Goal: Task Accomplishment & Management: Manage account settings

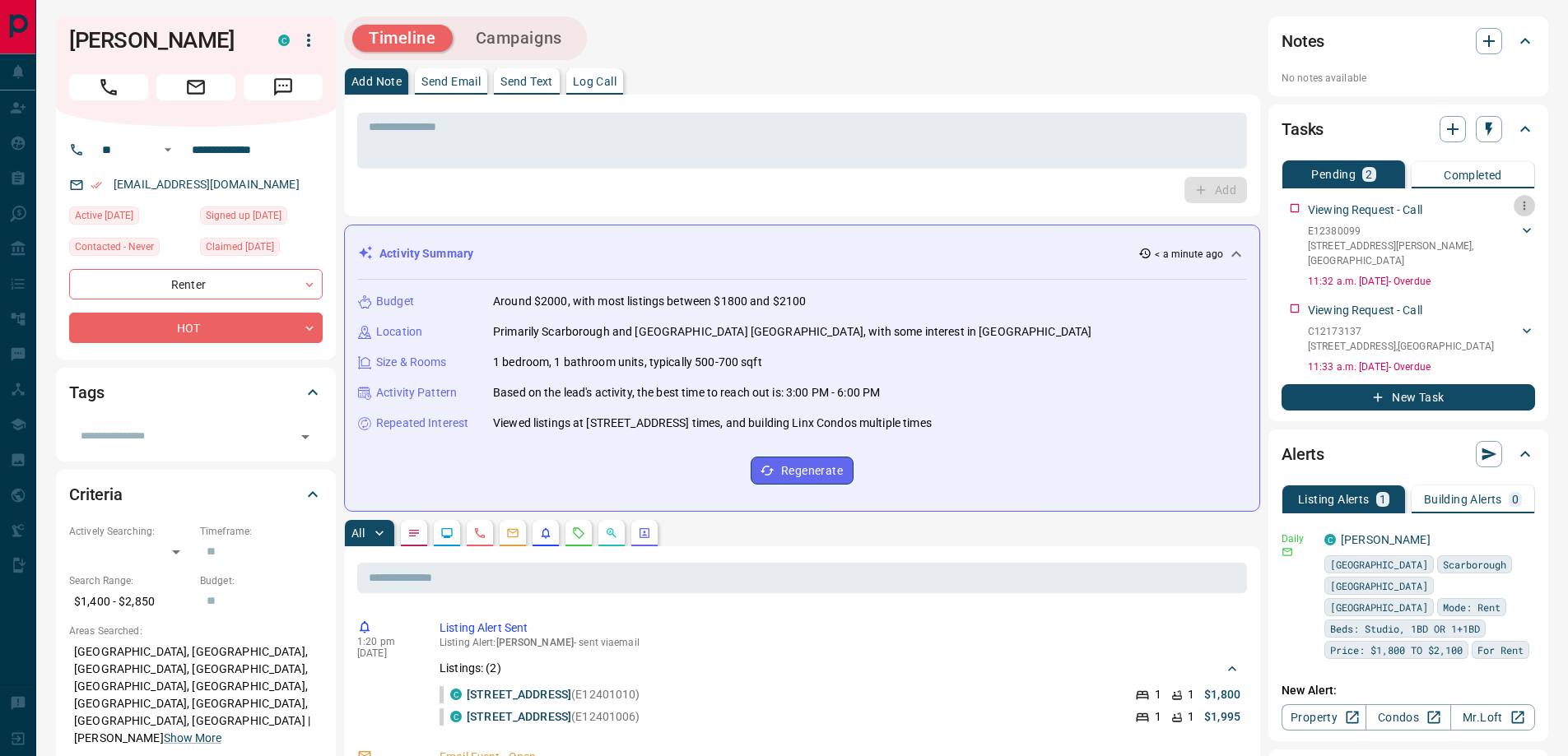
click at [1515, 202] on button "button" at bounding box center [1525, 205] width 22 height 22
click at [1483, 259] on icon at bounding box center [1480, 261] width 12 height 12
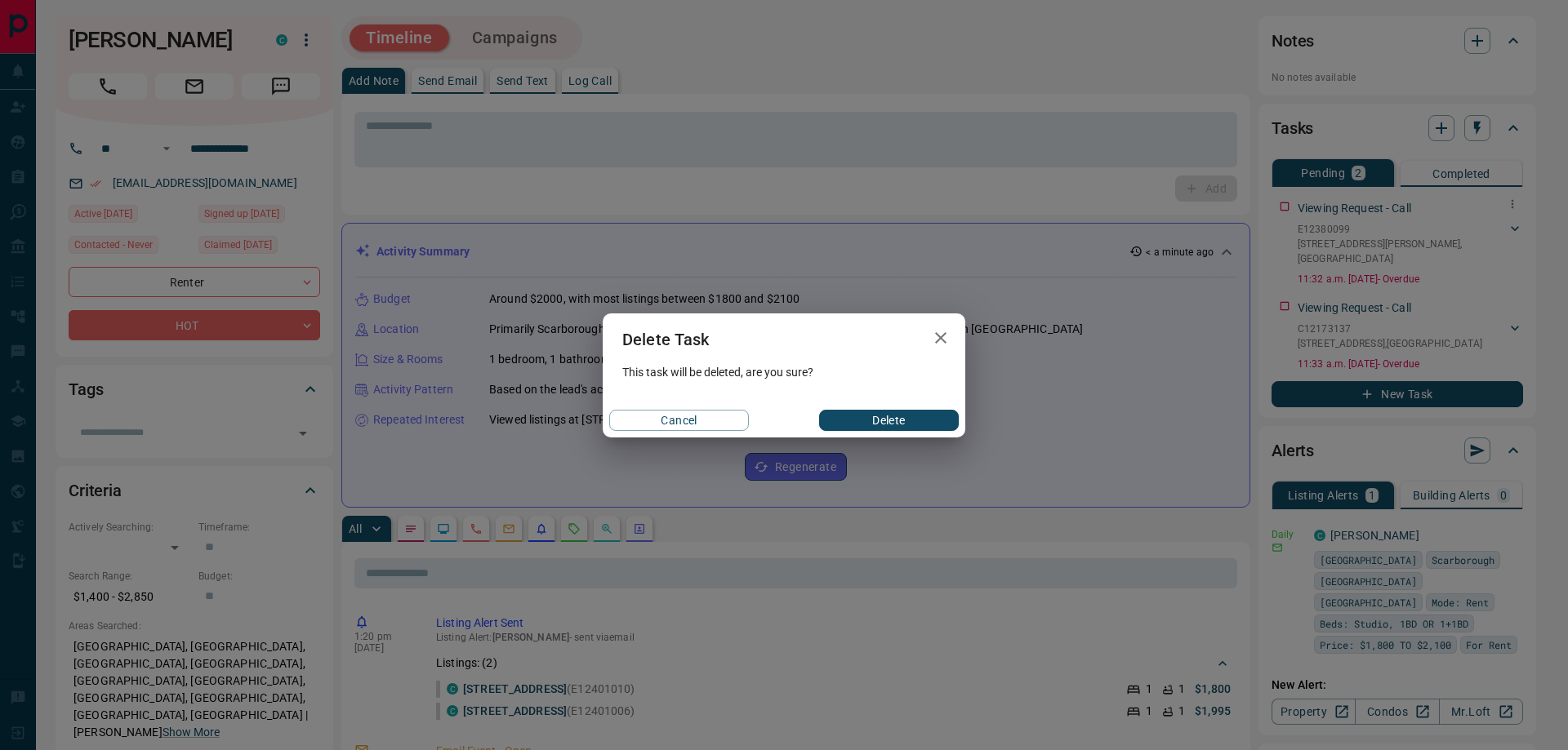
click at [1188, 77] on div "Delete Task This task will be deleted, are you sure? Cancel Delete" at bounding box center [784, 375] width 1568 height 750
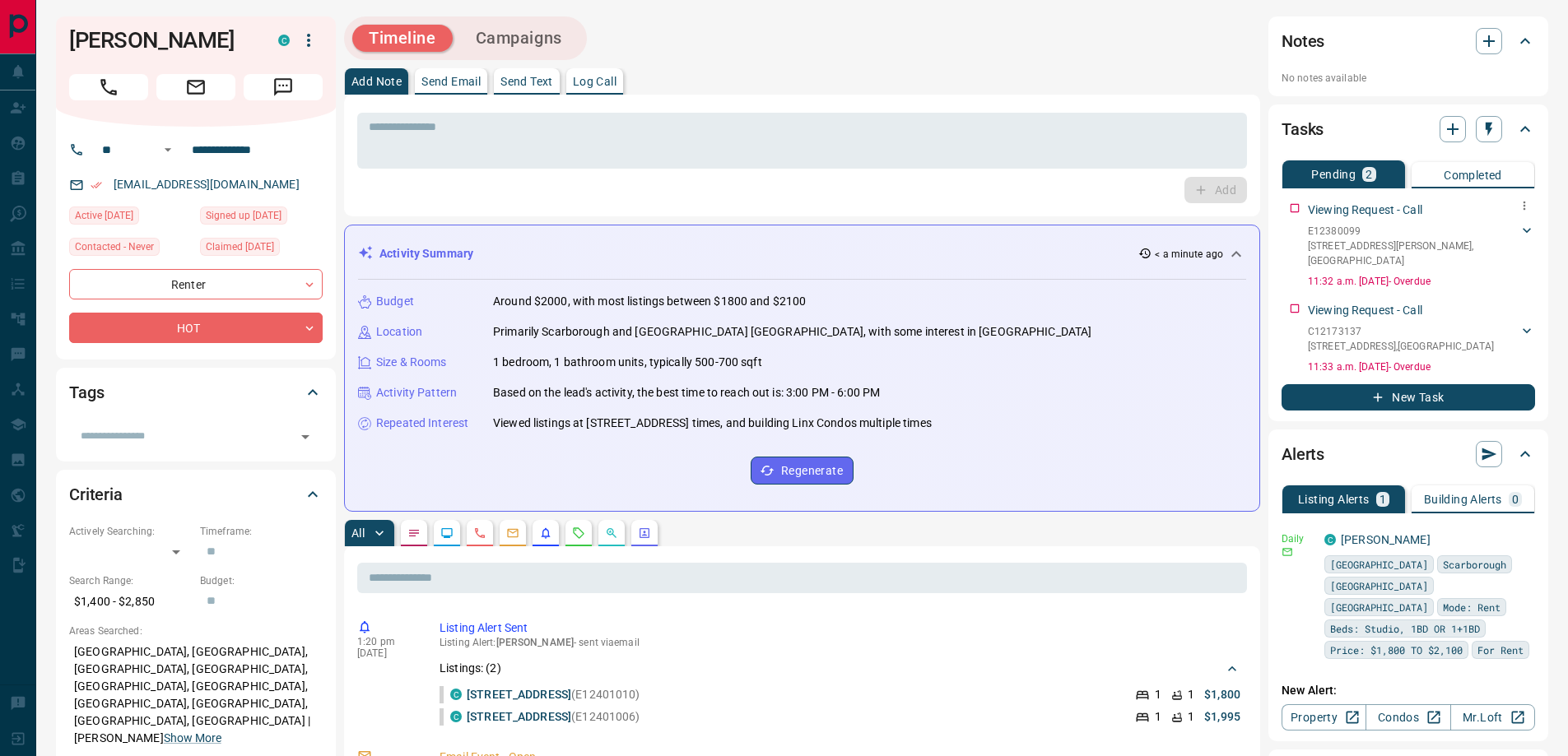
click at [1536, 201] on div "Tasks Pending 2 Completed Viewing Request - Call E12380099 103 - [STREET_ADDRES…" at bounding box center [1408, 262] width 280 height 317
click at [1505, 264] on li "Delete" at bounding box center [1498, 262] width 73 height 25
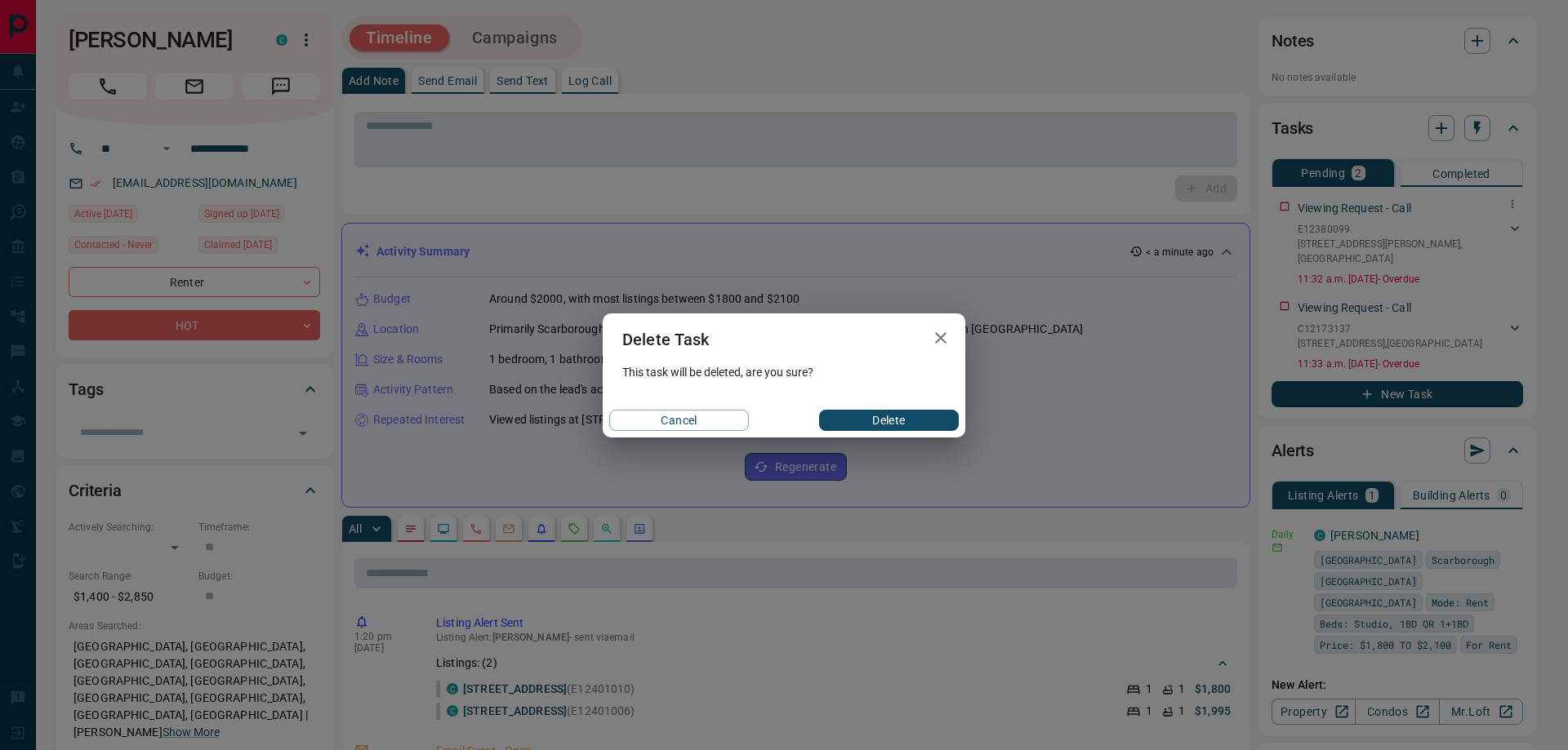
click at [897, 421] on button "Delete" at bounding box center [888, 421] width 139 height 22
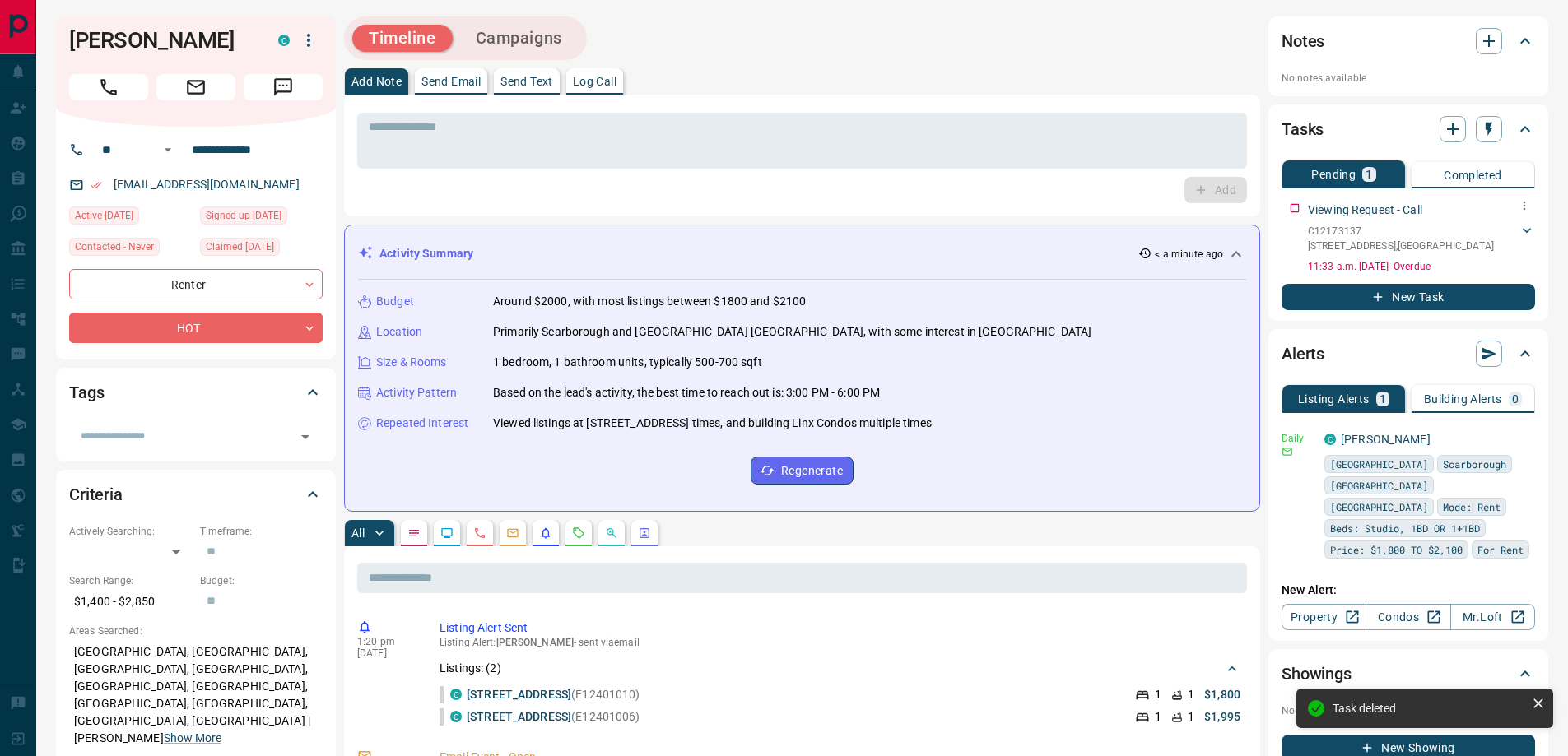
click at [1520, 204] on icon "button" at bounding box center [1525, 205] width 13 height 13
click at [1494, 264] on li "Delete" at bounding box center [1498, 262] width 73 height 25
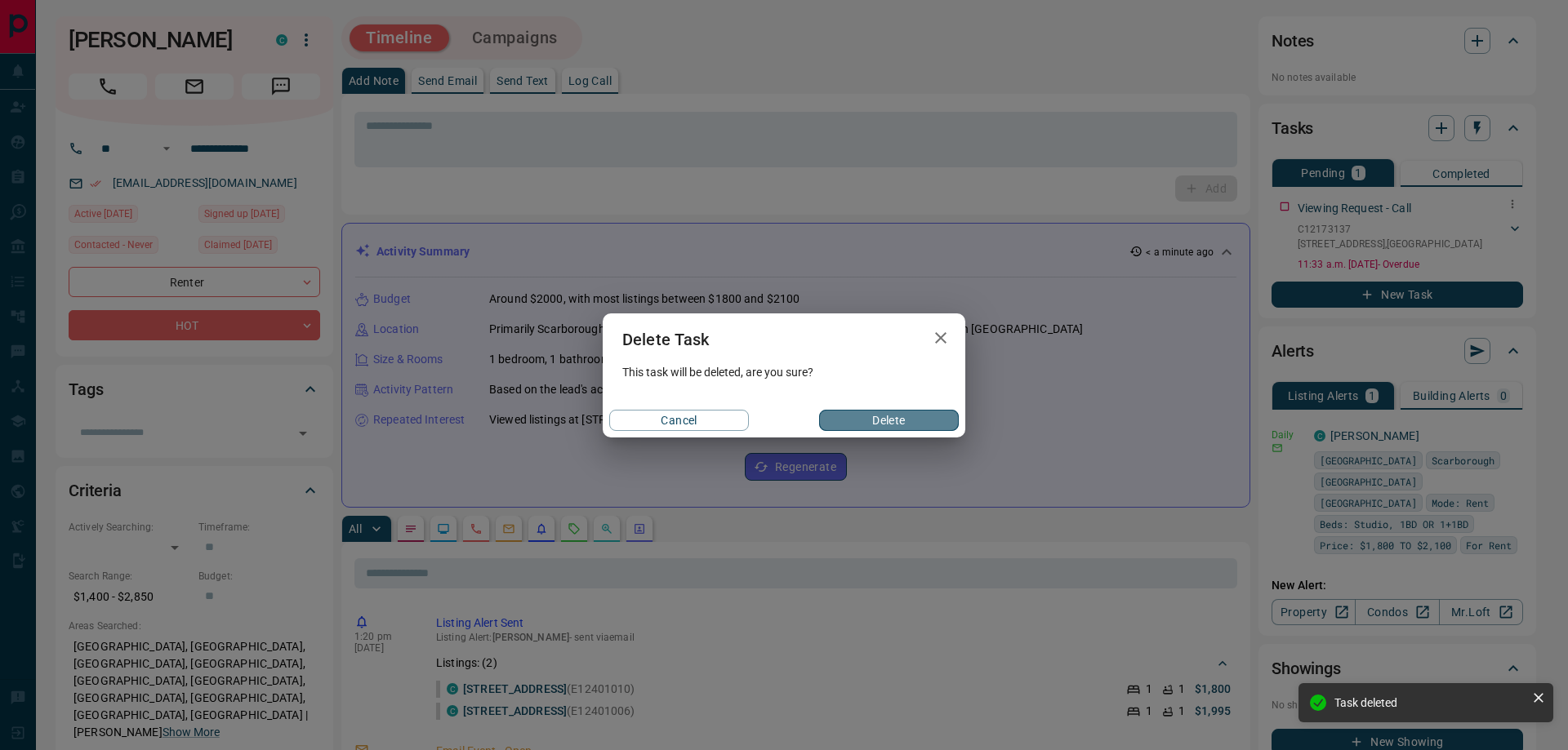
click at [907, 412] on button "Delete" at bounding box center [888, 421] width 139 height 22
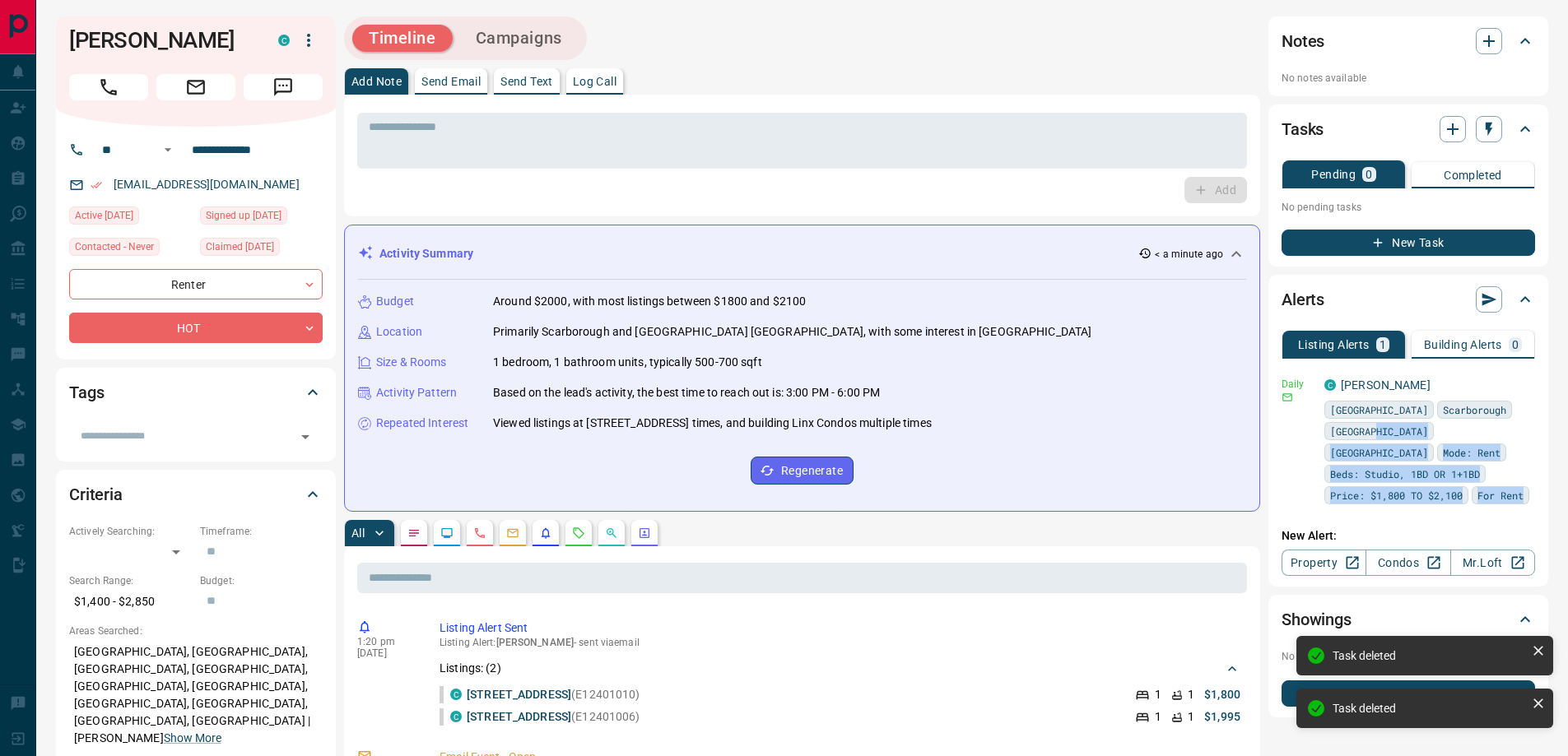
click at [1523, 373] on div "Daily C [PERSON_NAME] [GEOGRAPHIC_DATA] Scarborough [GEOGRAPHIC_DATA] [GEOGRAPH…" at bounding box center [1408, 441] width 253 height 152
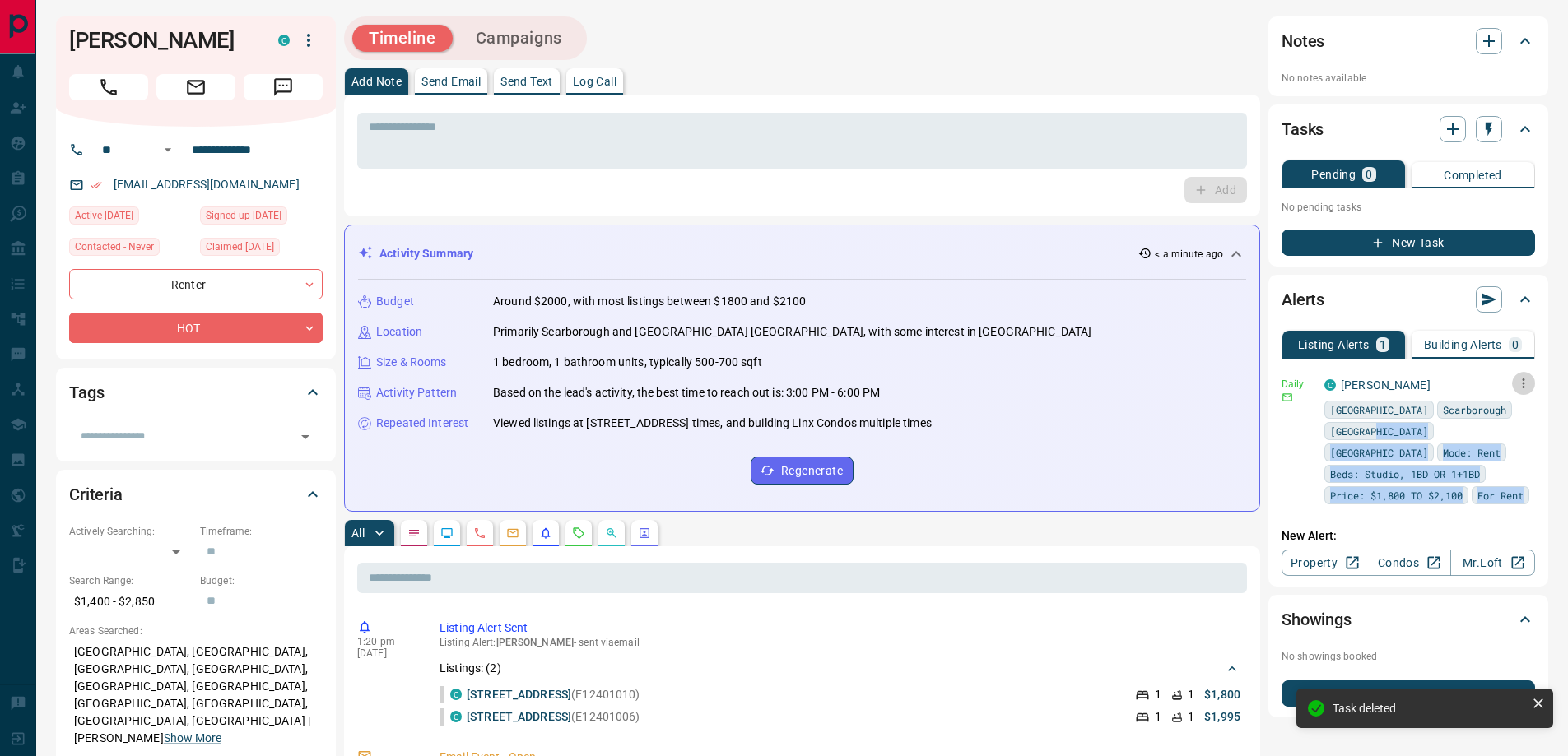
click at [1525, 378] on icon "button" at bounding box center [1524, 383] width 15 height 15
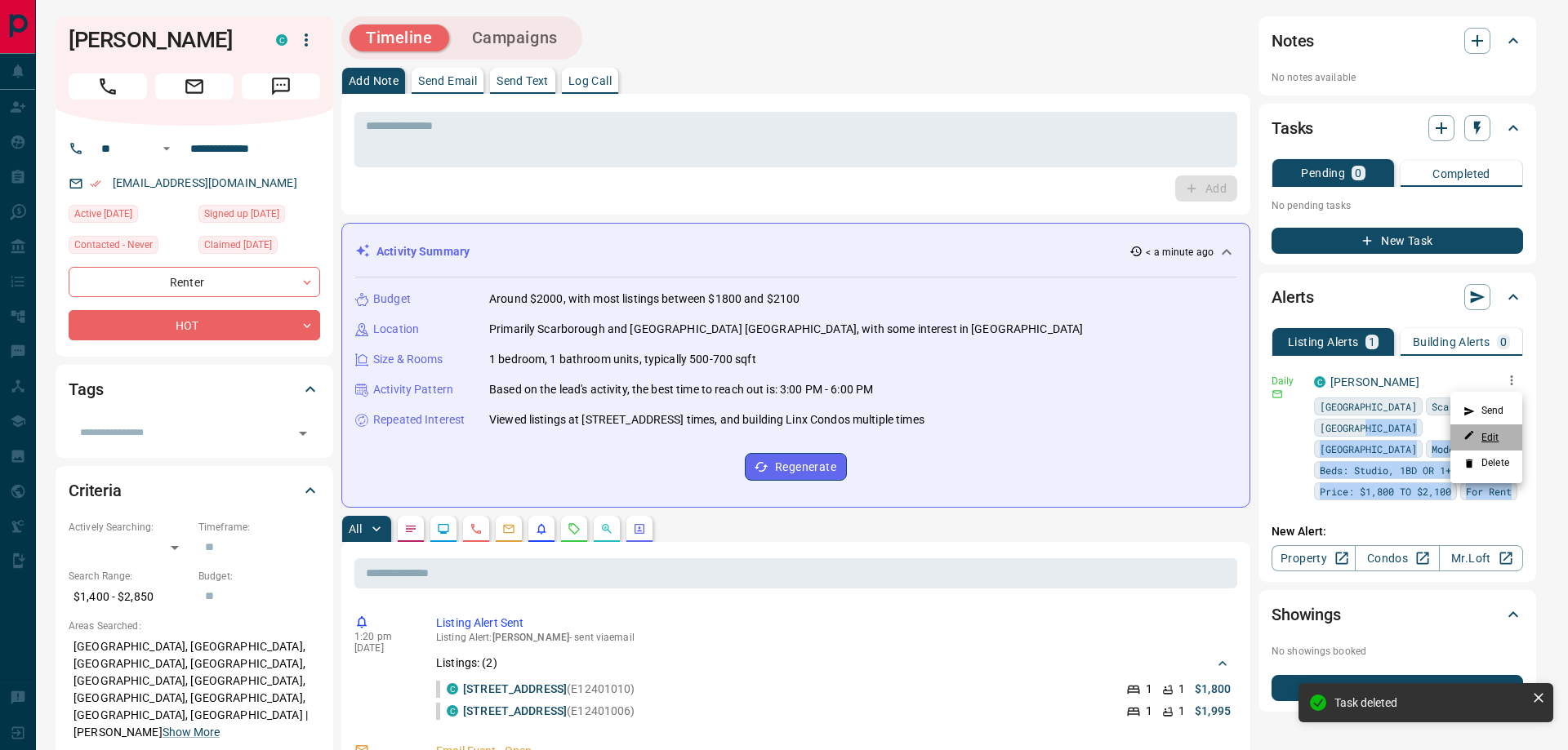
click at [1494, 435] on link "Edit" at bounding box center [1480, 437] width 36 height 16
click at [1469, 457] on li "Delete" at bounding box center [1486, 464] width 72 height 27
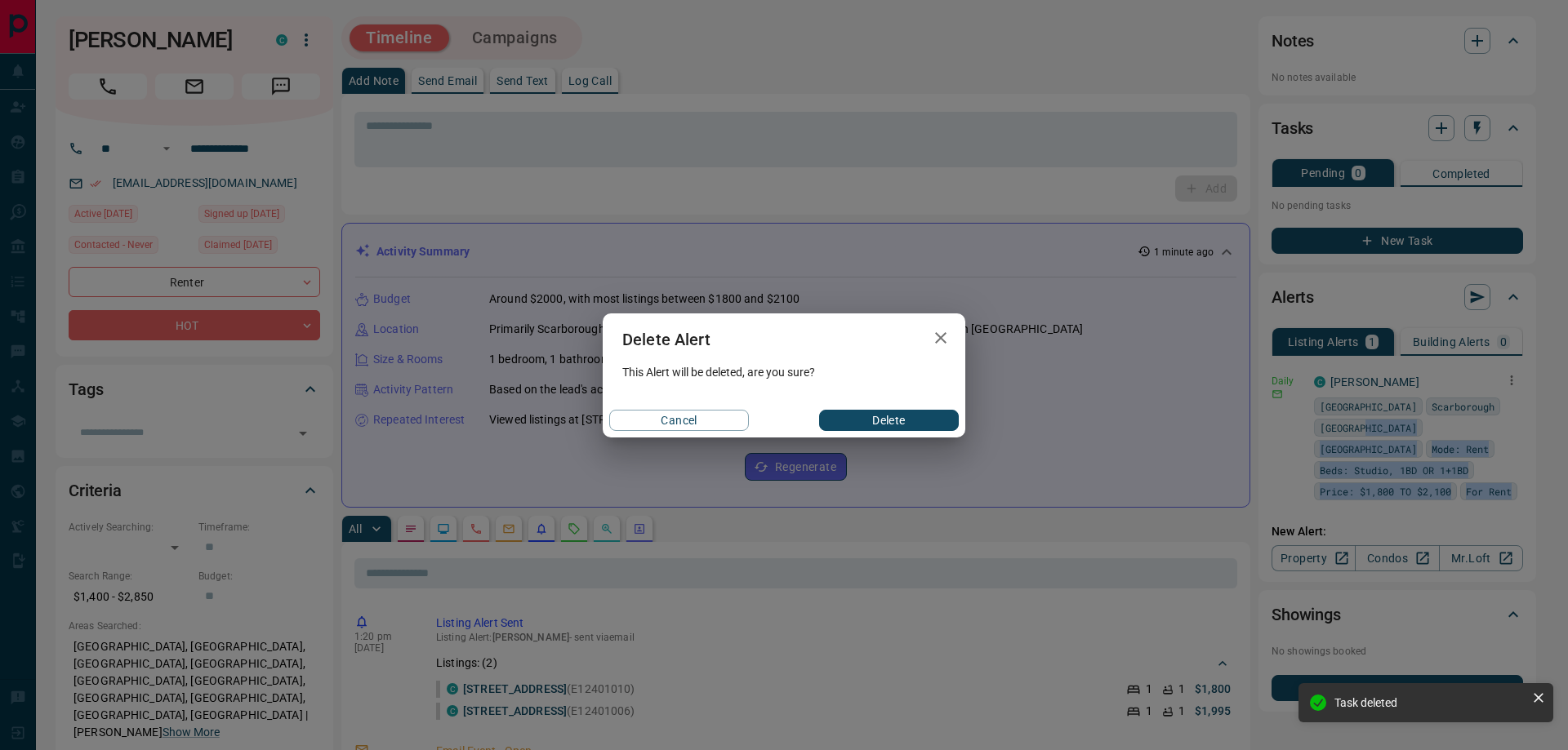
click at [915, 422] on button "Delete" at bounding box center [888, 421] width 139 height 22
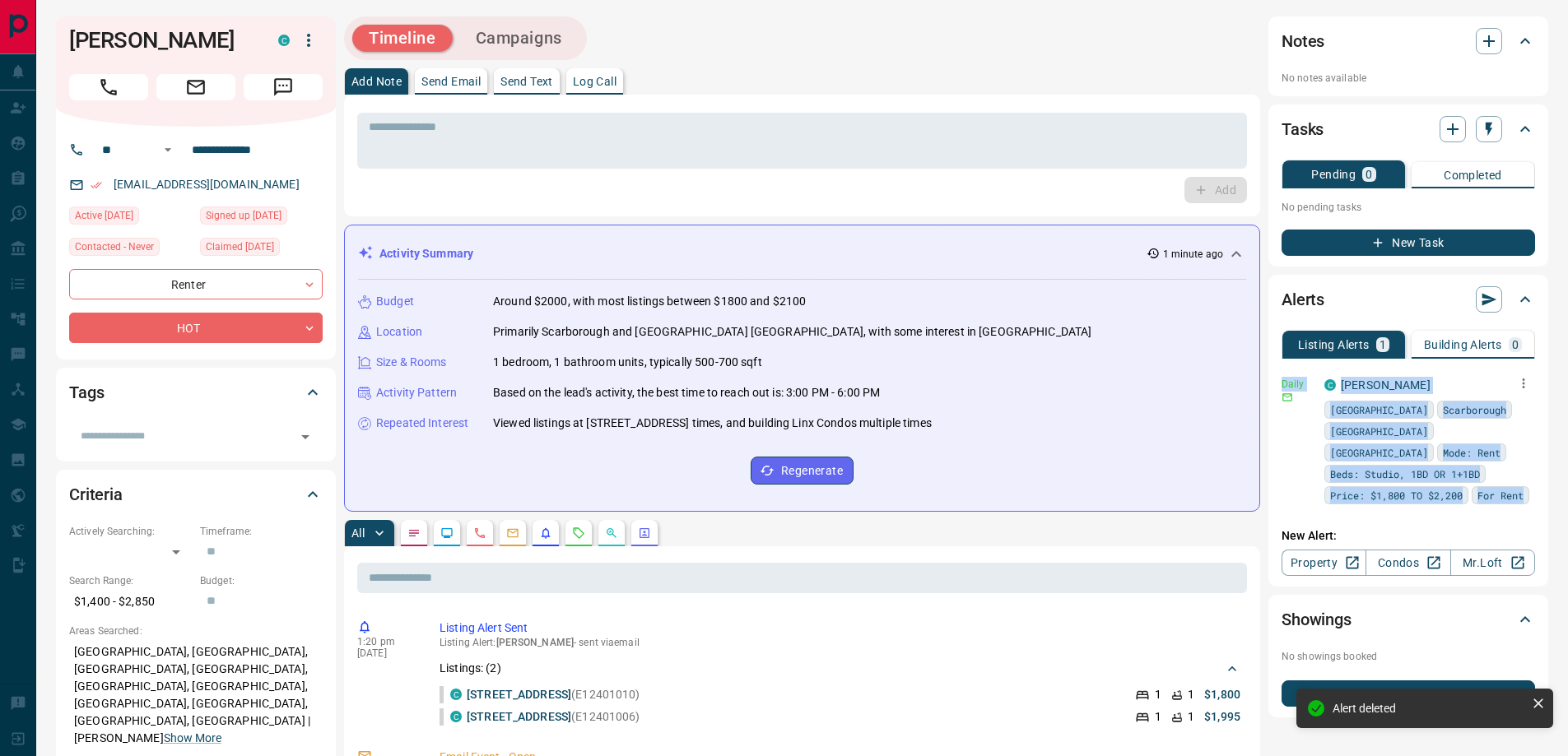
click at [1490, 388] on div "C [PERSON_NAME] [GEOGRAPHIC_DATA] Scarborough [GEOGRAPHIC_DATA] Mode: Rent Beds…" at bounding box center [1429, 440] width 211 height 128
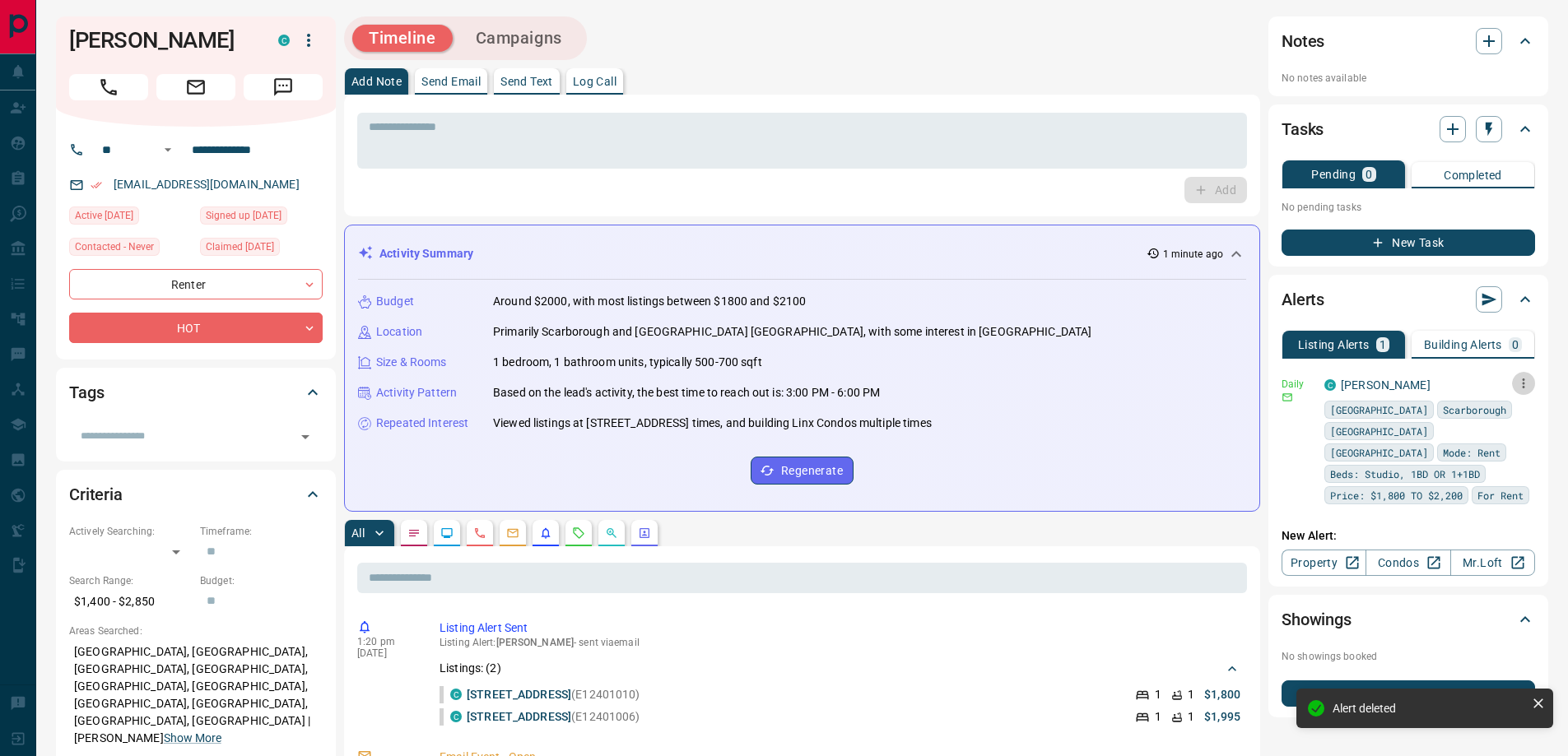
click at [1519, 386] on icon "button" at bounding box center [1524, 383] width 15 height 15
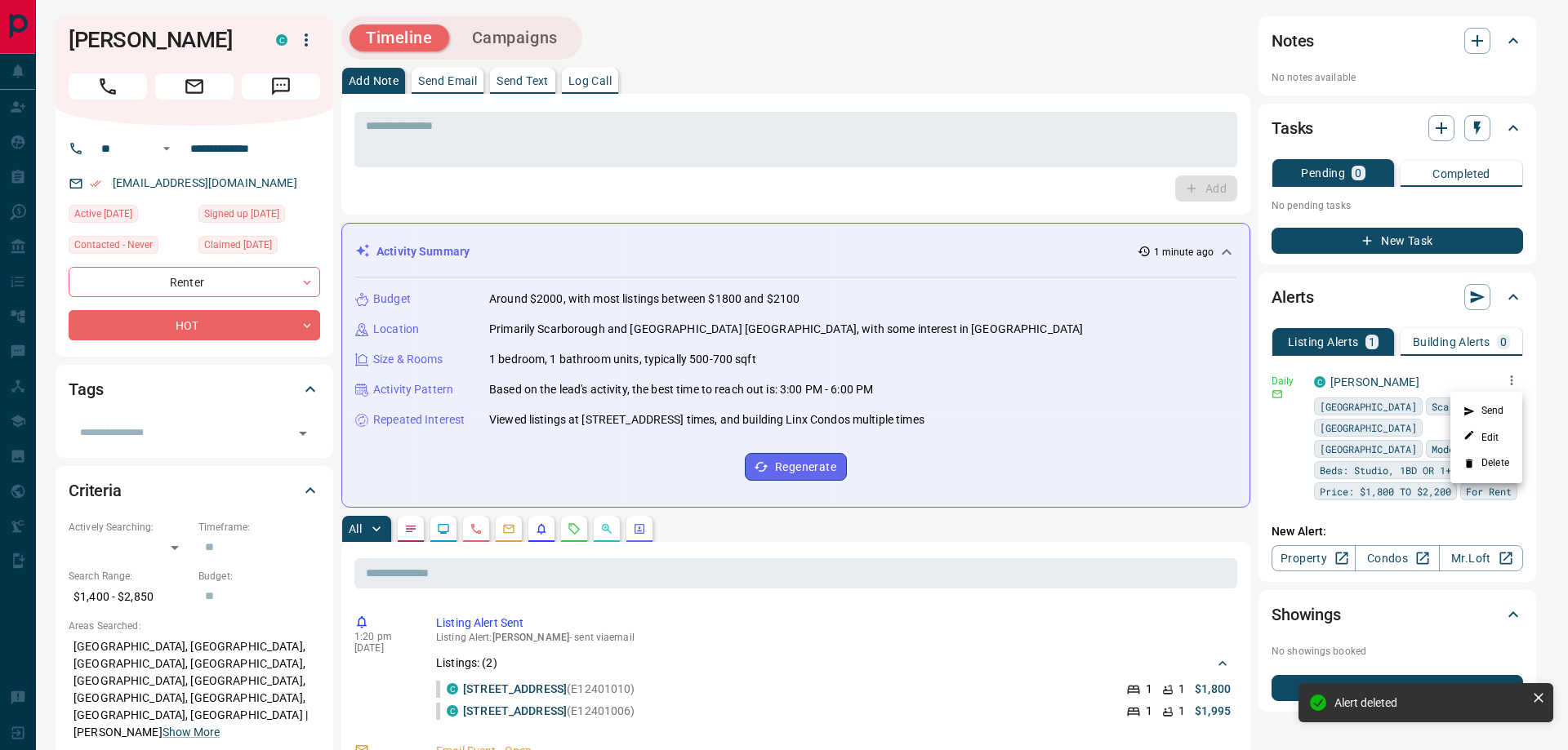
drag, startPoint x: 1453, startPoint y: 415, endPoint x: 1460, endPoint y: 414, distance: 7.1
click at [1455, 415] on li "Send" at bounding box center [1486, 412] width 72 height 27
